Goal: Task Accomplishment & Management: Manage account settings

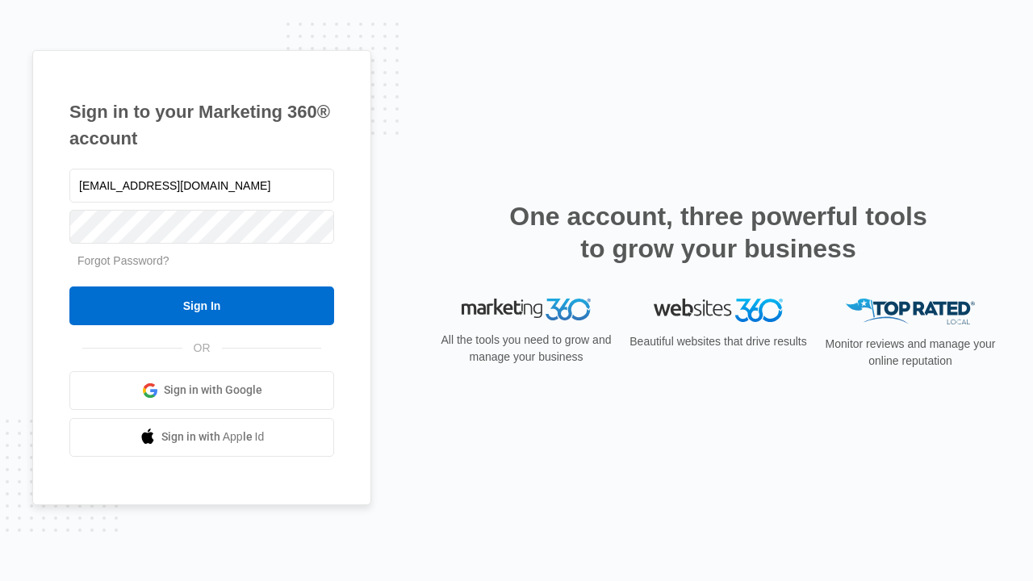
type input "[EMAIL_ADDRESS][DOMAIN_NAME]"
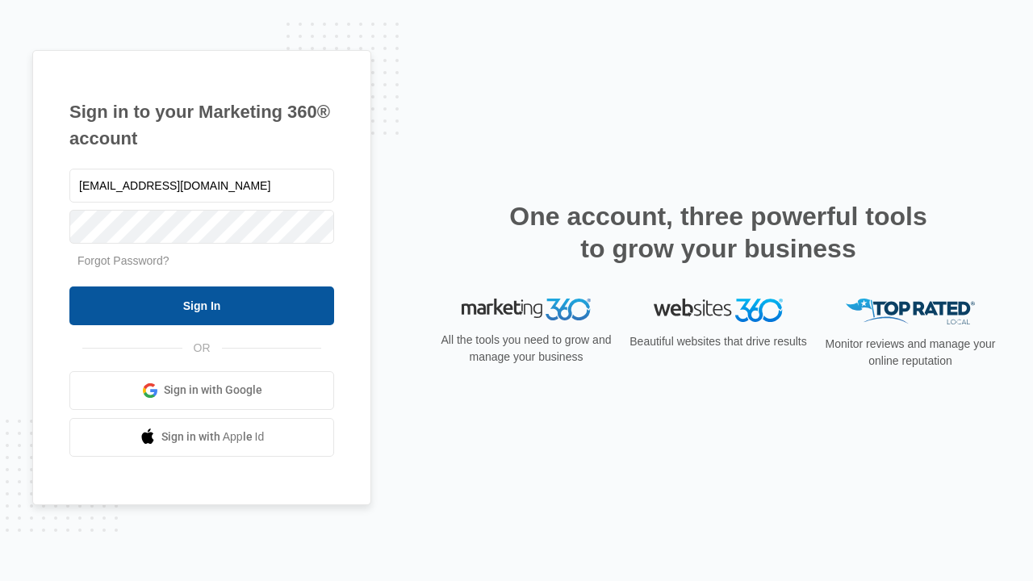
click at [202, 305] on input "Sign In" at bounding box center [201, 305] width 265 height 39
